Goal: Navigation & Orientation: Go to known website

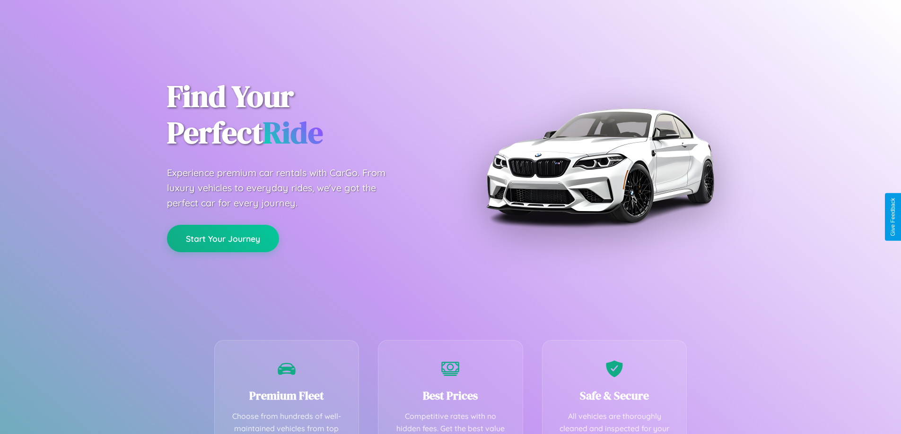
scroll to position [276, 0]
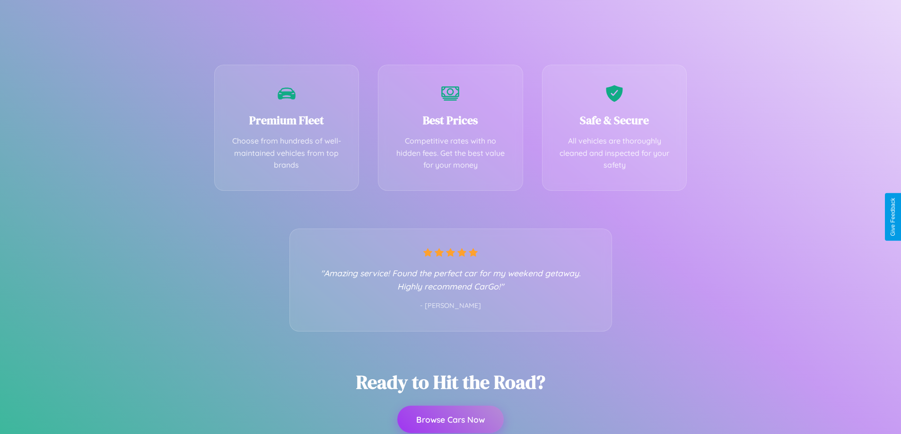
click at [450, 420] on button "Browse Cars Now" at bounding box center [450, 419] width 106 height 27
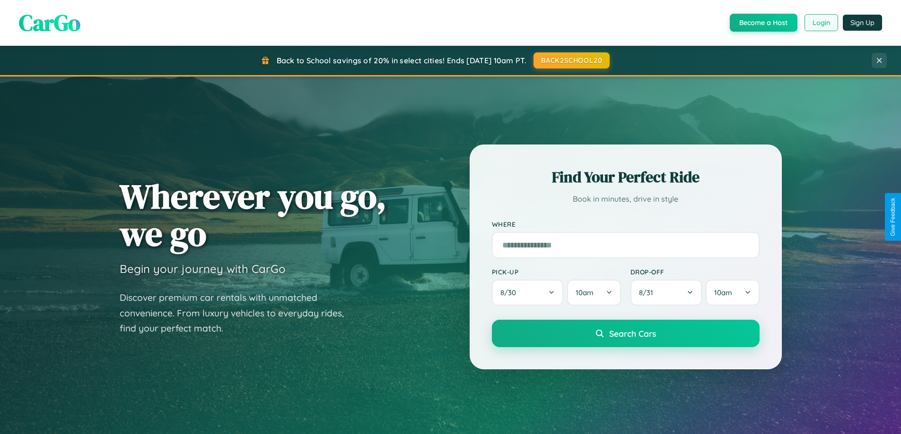
click at [820, 23] on button "Login" at bounding box center [821, 22] width 34 height 17
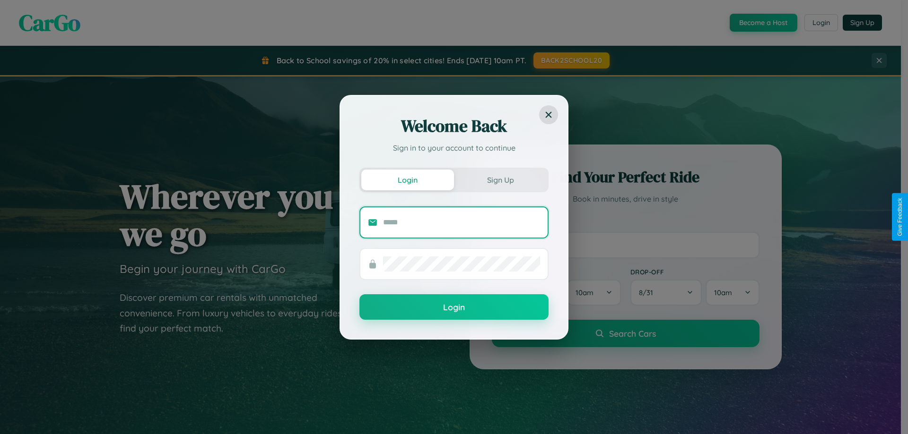
click at [461, 222] on input "text" at bounding box center [461, 222] width 157 height 15
type input "**********"
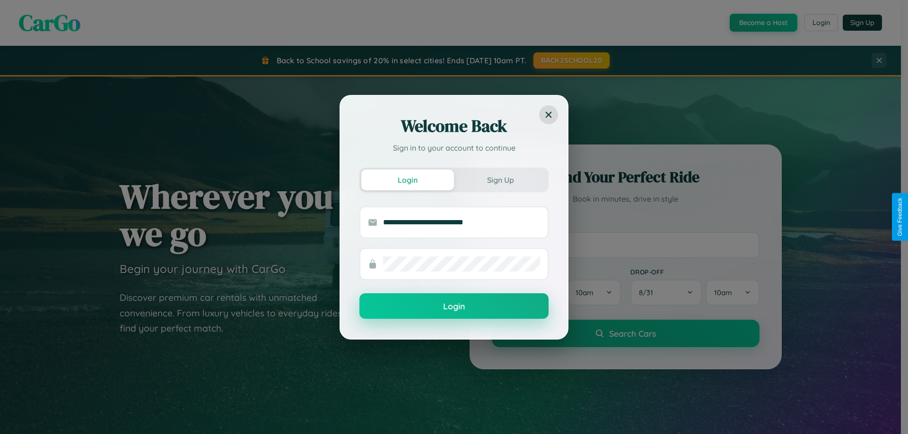
click at [454, 306] on button "Login" at bounding box center [453, 307] width 189 height 26
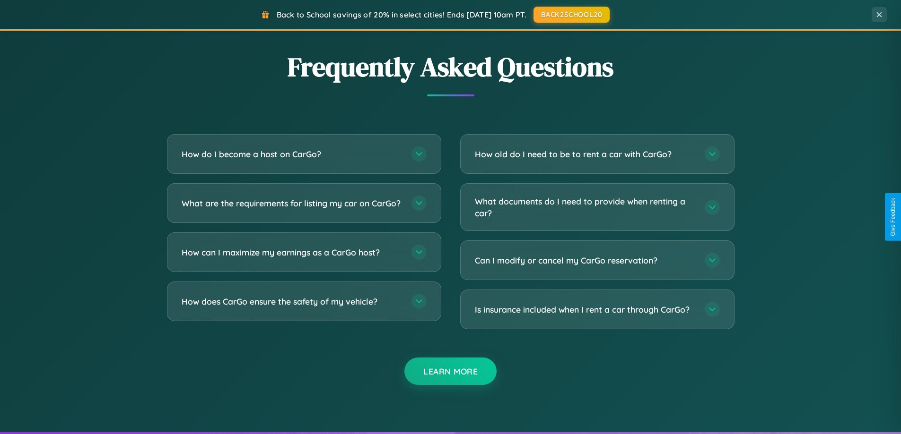
scroll to position [1819, 0]
